Goal: Information Seeking & Learning: Learn about a topic

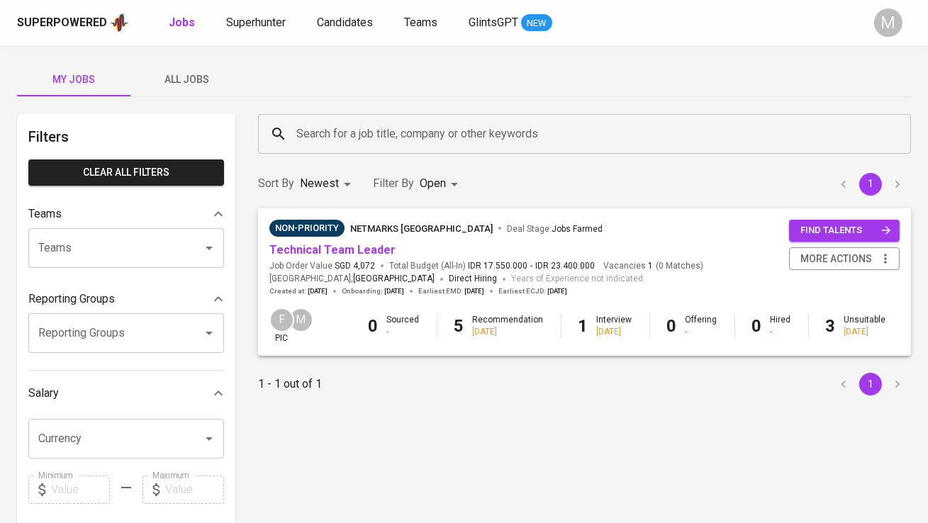
click at [197, 77] on span "All Jobs" at bounding box center [187, 80] width 96 height 18
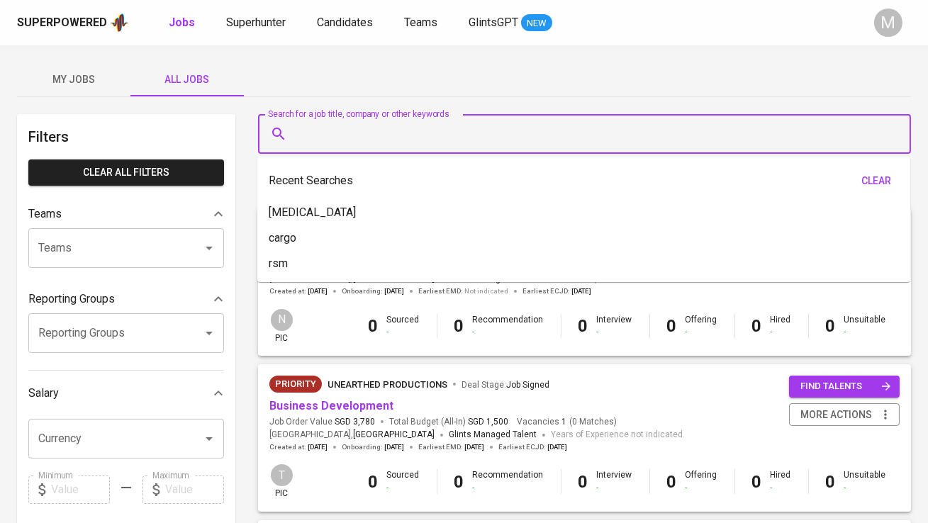
click at [319, 121] on input "Search for a job title, company or other keywords" at bounding box center [588, 134] width 591 height 27
click at [334, 242] on li "cargo" at bounding box center [583, 239] width 653 height 26
type input "cargo"
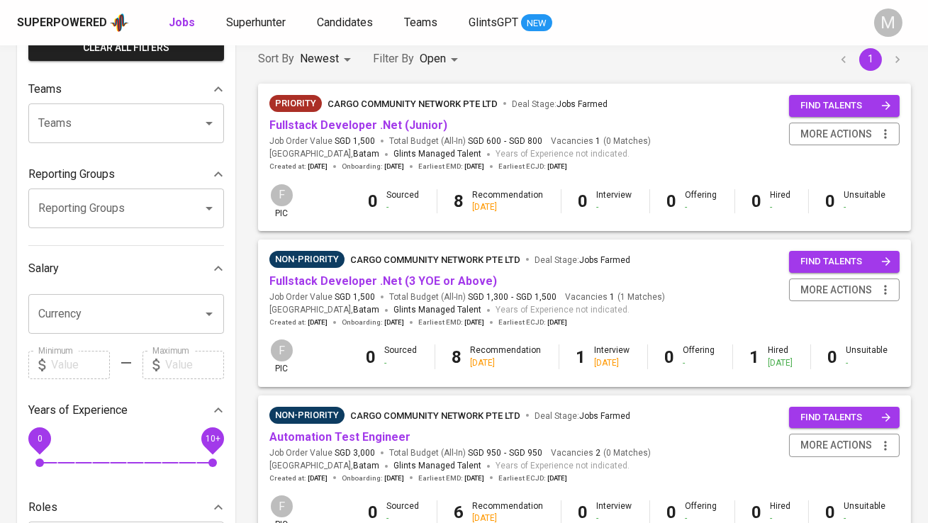
scroll to position [126, 0]
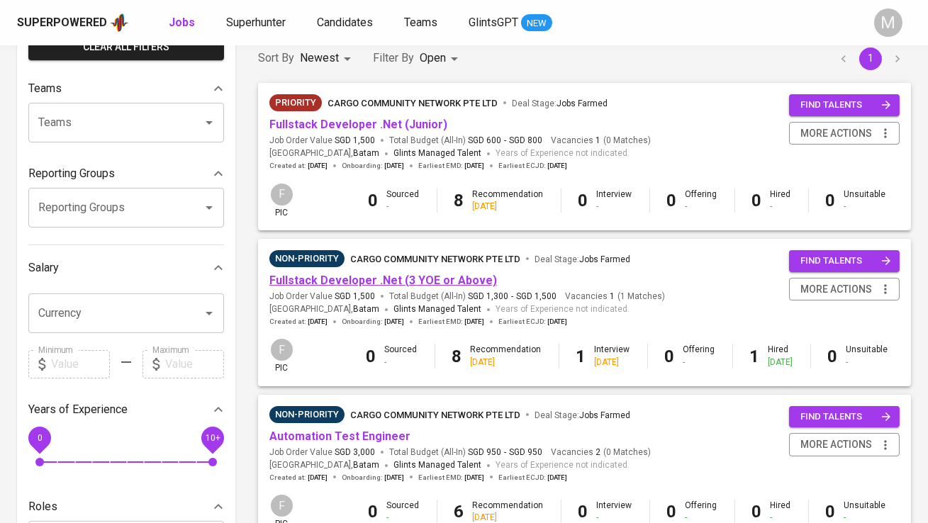
click at [356, 274] on link "Fullstack Developer .Net (3 YOE or Above)" at bounding box center [384, 280] width 228 height 13
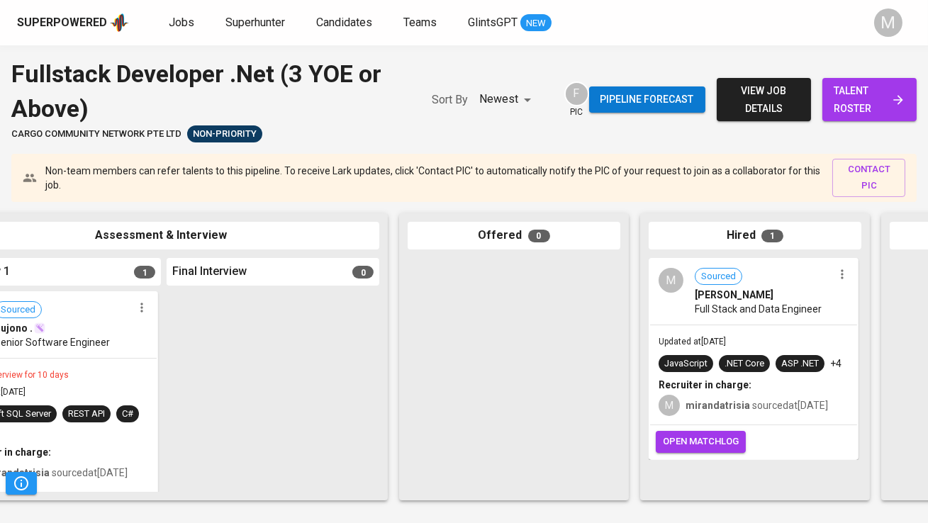
scroll to position [0, 760]
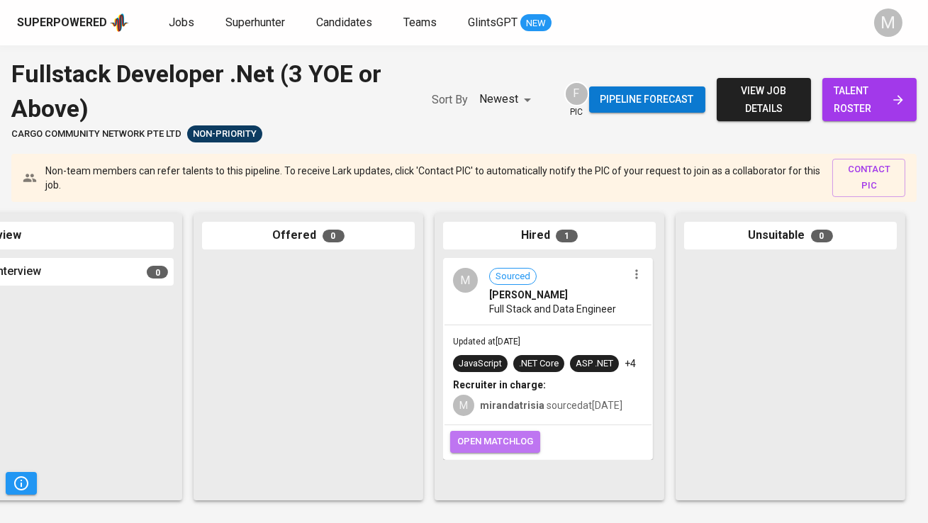
click at [477, 450] on span "open matchlog" at bounding box center [495, 442] width 76 height 16
